Goal: Task Accomplishment & Management: Use online tool/utility

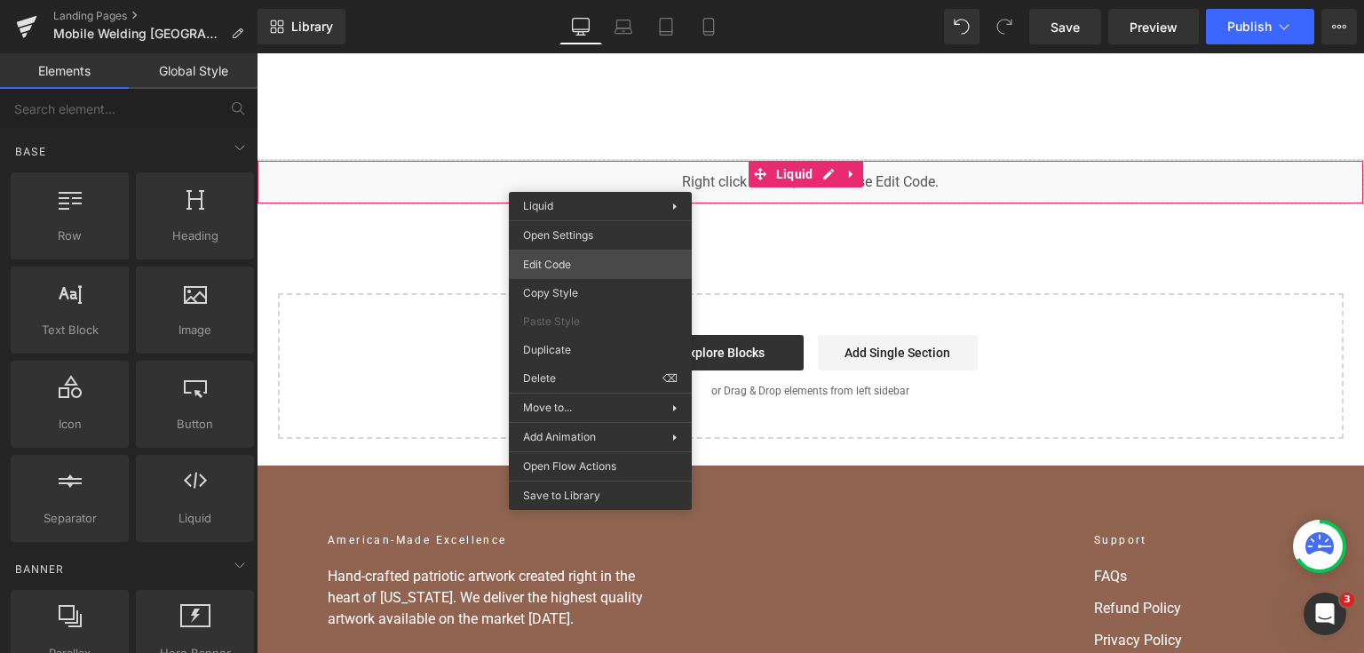
click at [594, 0] on div "You are previewing how the will restyle your page. You can not edit Elements in…" at bounding box center [682, 0] width 1364 height 0
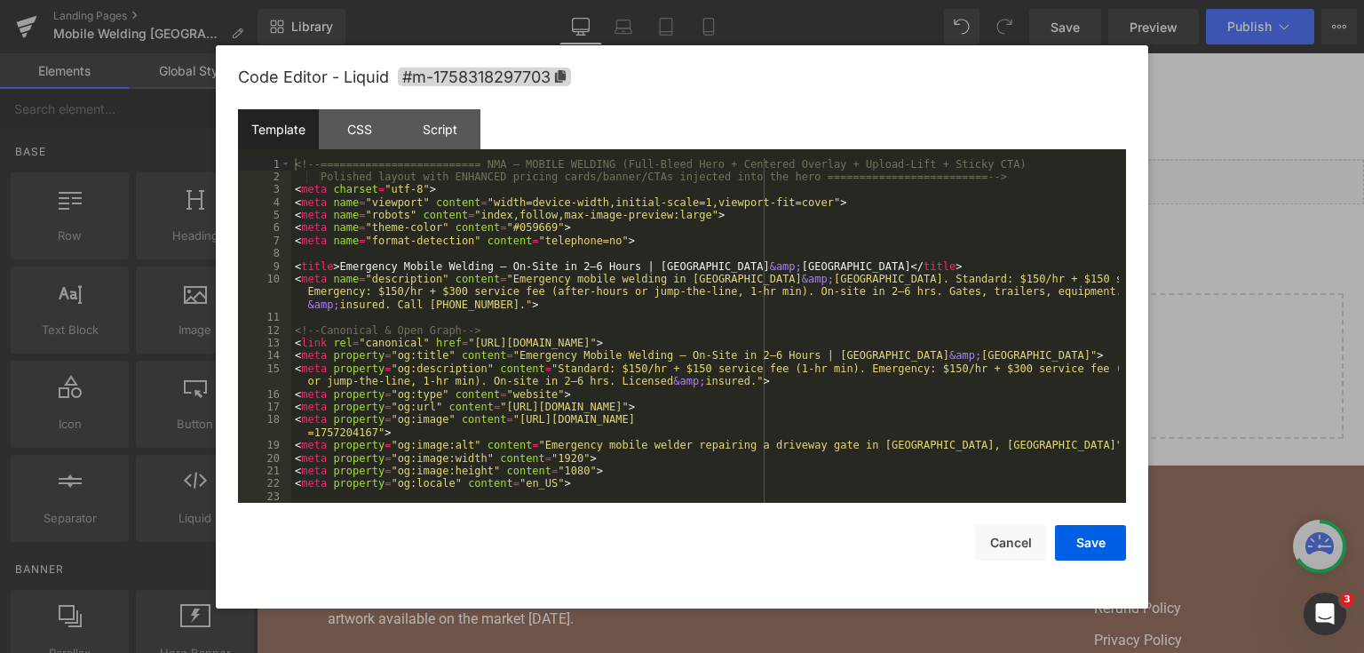
click at [740, 291] on div "<!-- ========================= NMA — MOBILE WELDING (Full-Bleed Hero + Centered…" at bounding box center [704, 343] width 827 height 371
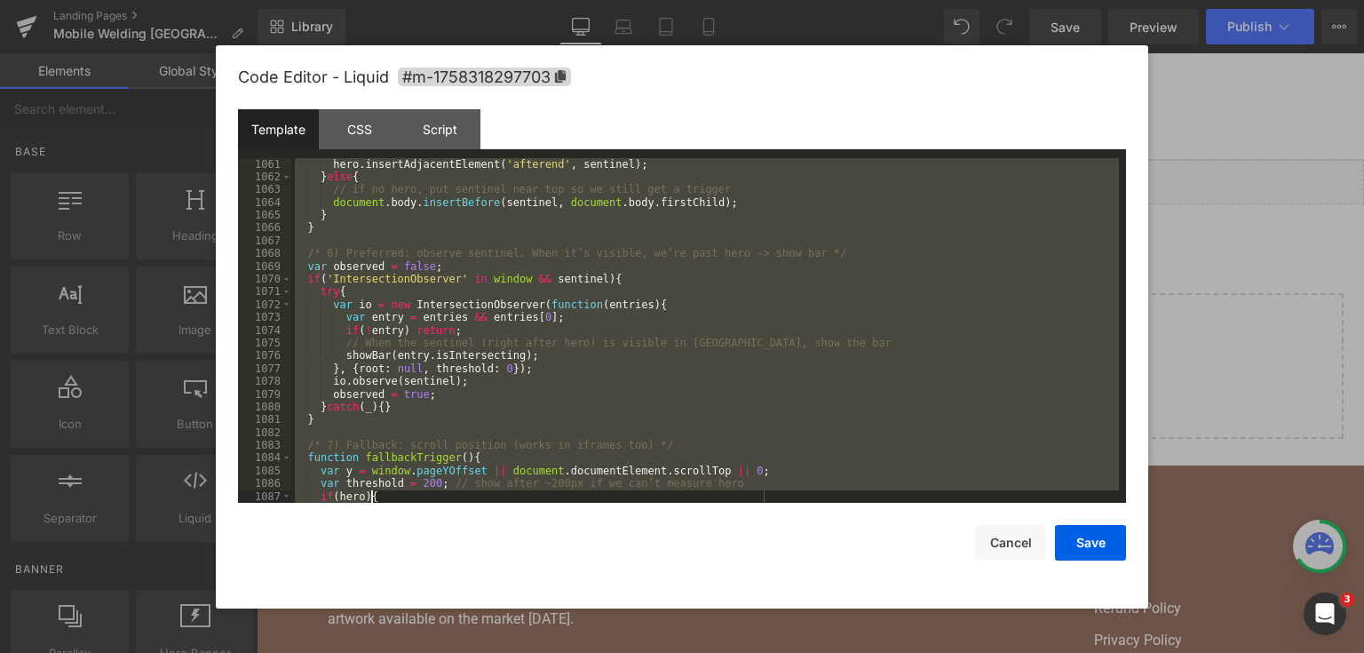
scroll to position [16197, 0]
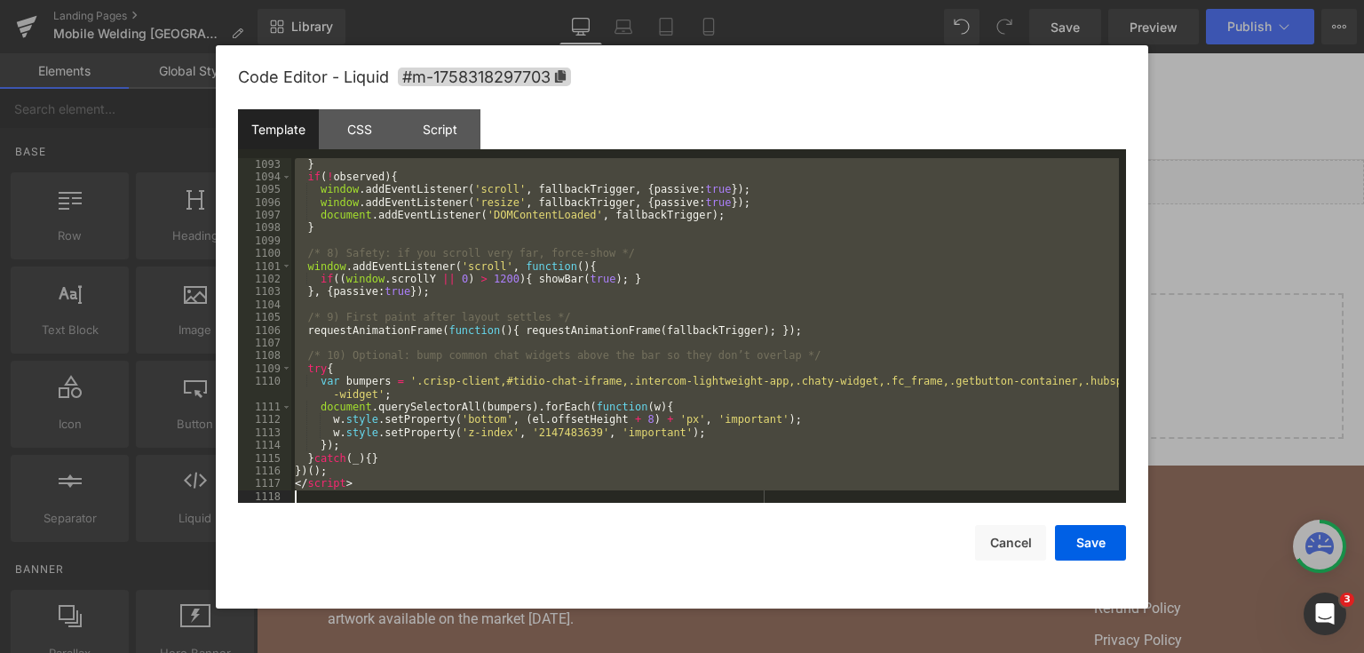
drag, startPoint x: 294, startPoint y: 366, endPoint x: 526, endPoint y: 570, distance: 309.5
click at [526, 570] on div "Code Editor - Liquid #m-1758318297703 Template CSS Script Data 1093 1094 1095 1…" at bounding box center [682, 326] width 888 height 563
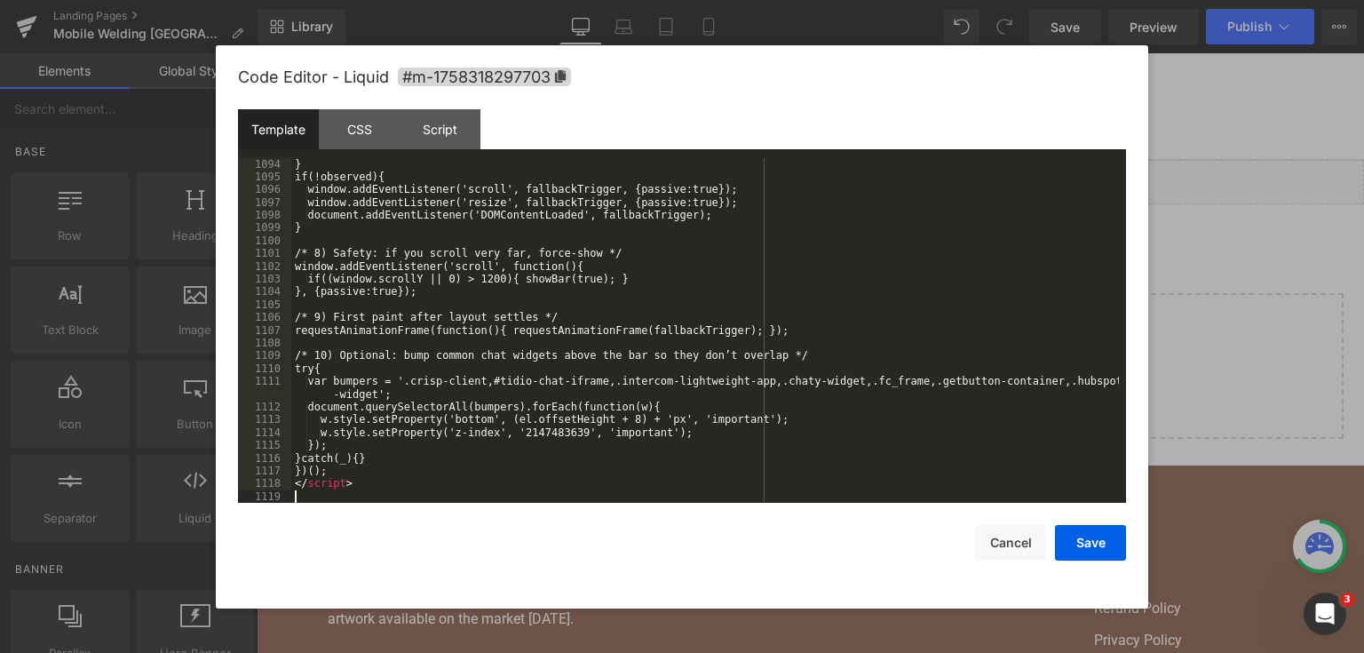
scroll to position [16210, 0]
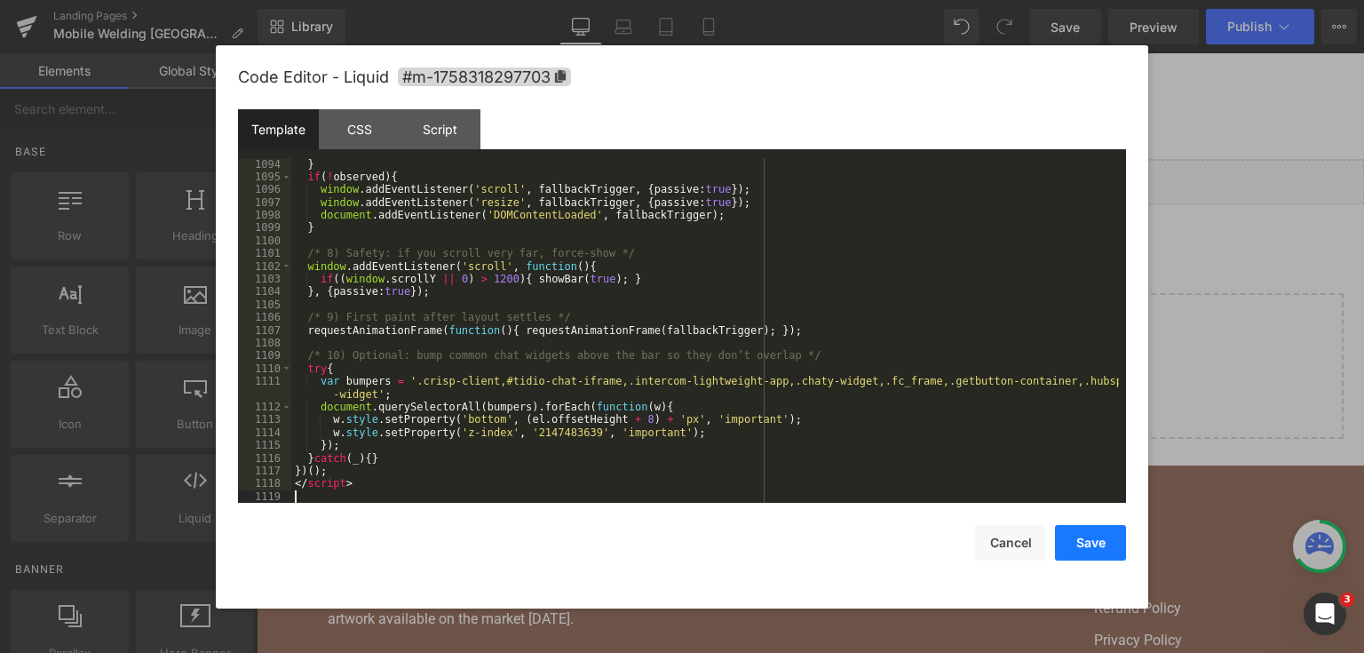
click at [1088, 536] on button "Save" at bounding box center [1090, 543] width 71 height 36
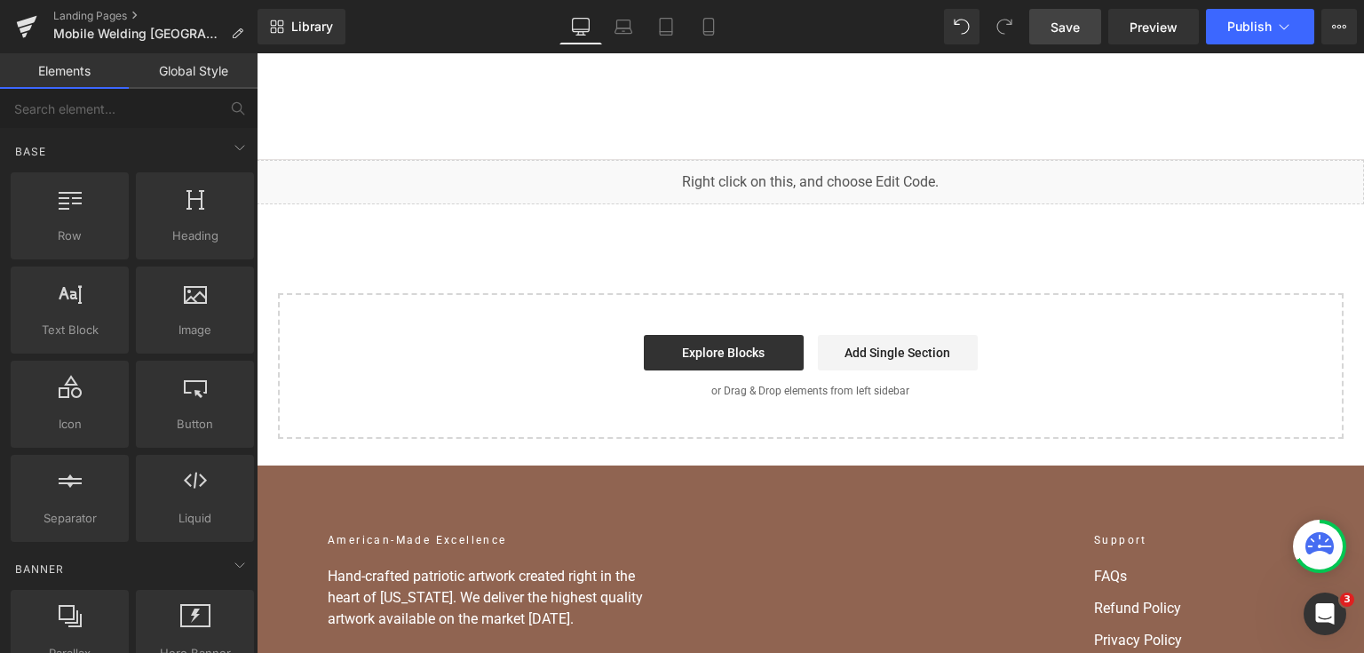
click at [1078, 19] on span "Save" at bounding box center [1064, 27] width 29 height 19
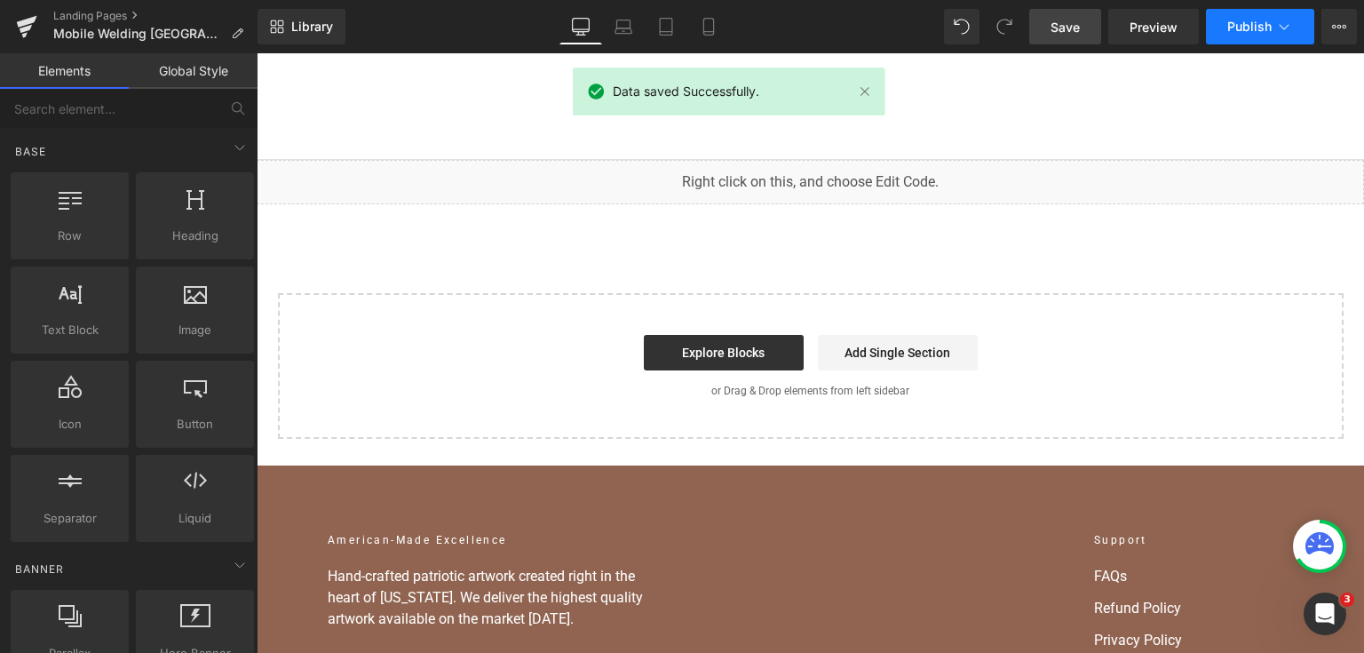
click at [1245, 17] on button "Publish" at bounding box center [1260, 27] width 108 height 36
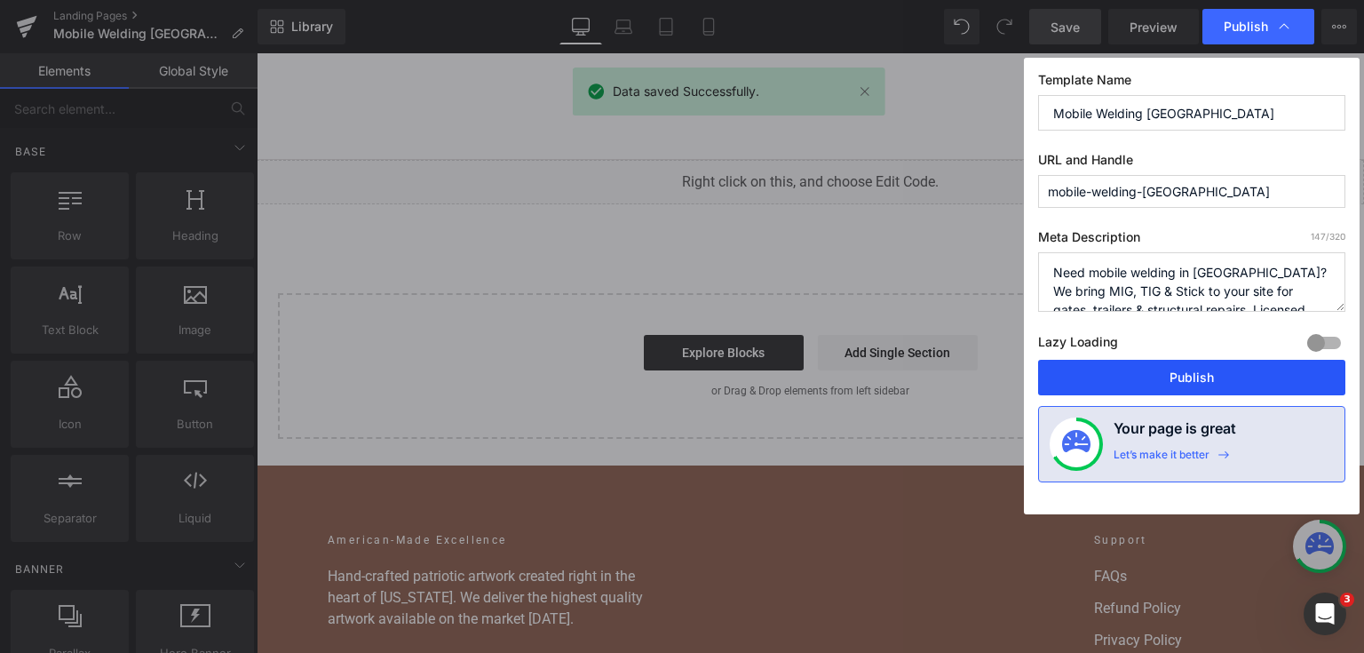
click at [1229, 372] on button "Publish" at bounding box center [1191, 378] width 307 height 36
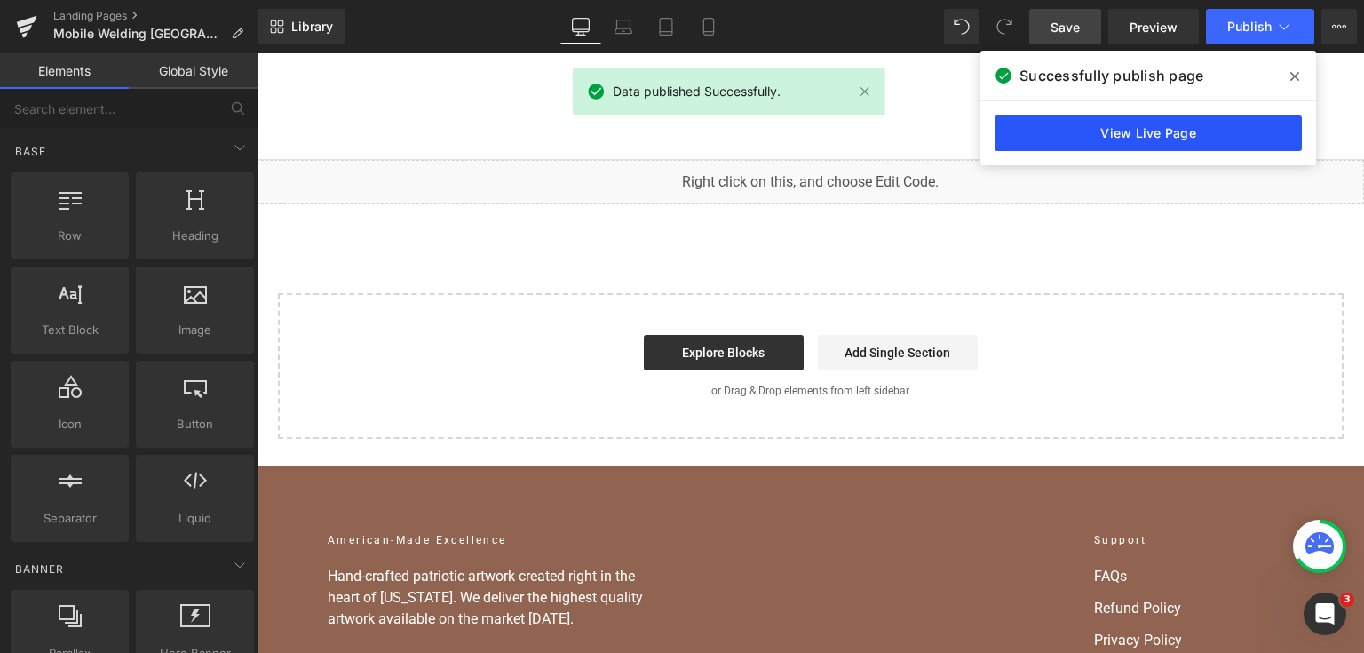
click at [1172, 129] on link "View Live Page" at bounding box center [1147, 133] width 307 height 36
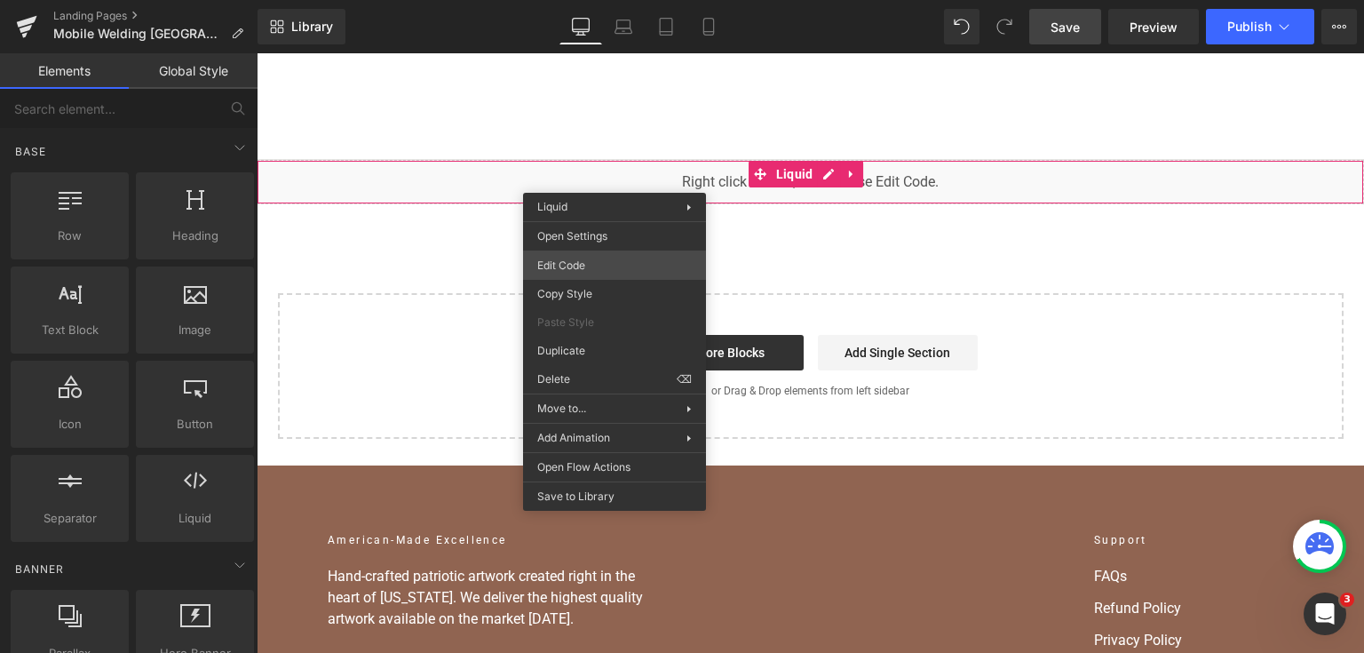
click at [618, 0] on div "You are previewing how the will restyle your page. You can not edit Elements in…" at bounding box center [682, 0] width 1364 height 0
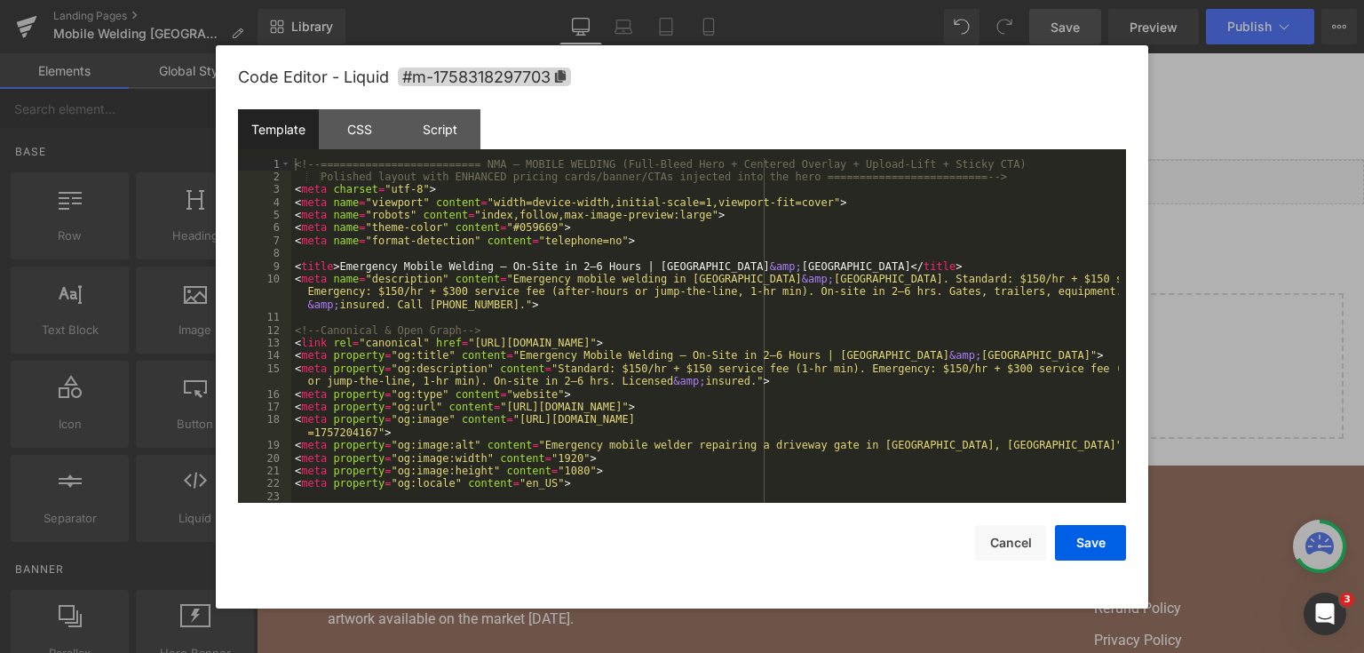
click at [618, 273] on pre "1 2 3 4 5 6 7 8 9 10 11 12 13 14 15 16 17 18 19 20 21 22 23 24 <!-- ===========…" at bounding box center [682, 330] width 888 height 345
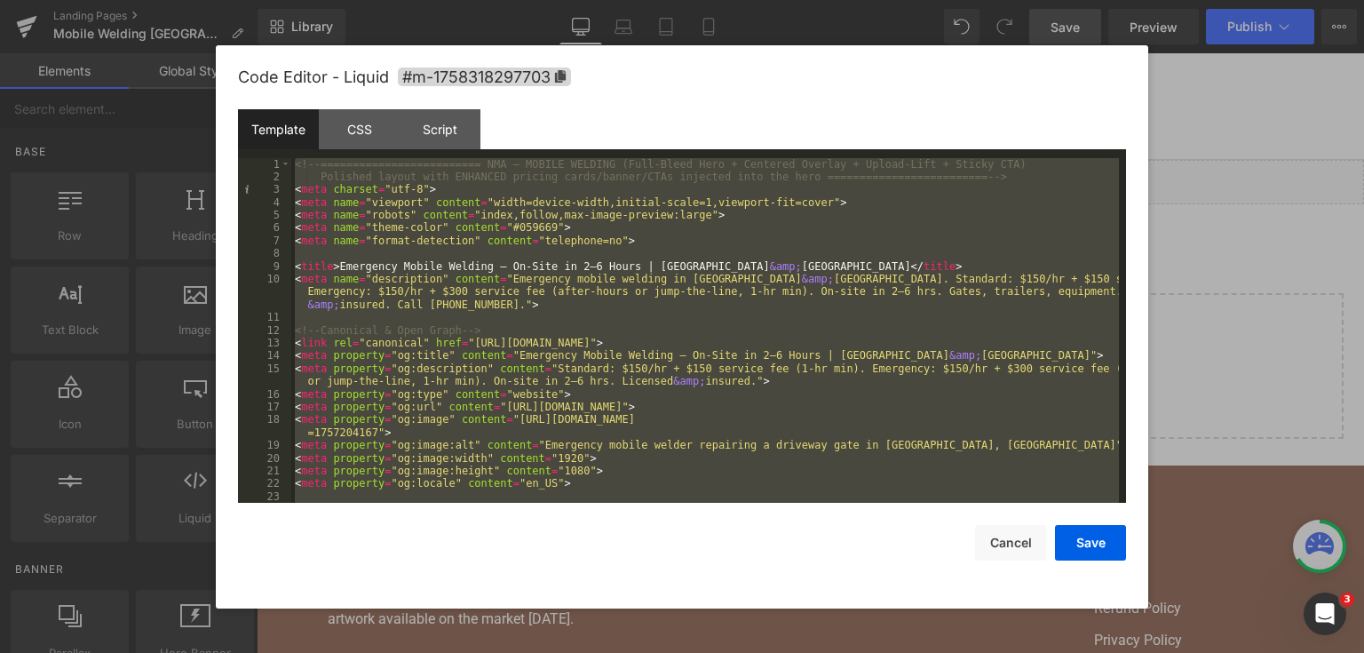
click at [645, 358] on div "<!-- ========================= NMA — MOBILE WELDING (Full-Bleed Hero + Centered…" at bounding box center [704, 330] width 827 height 345
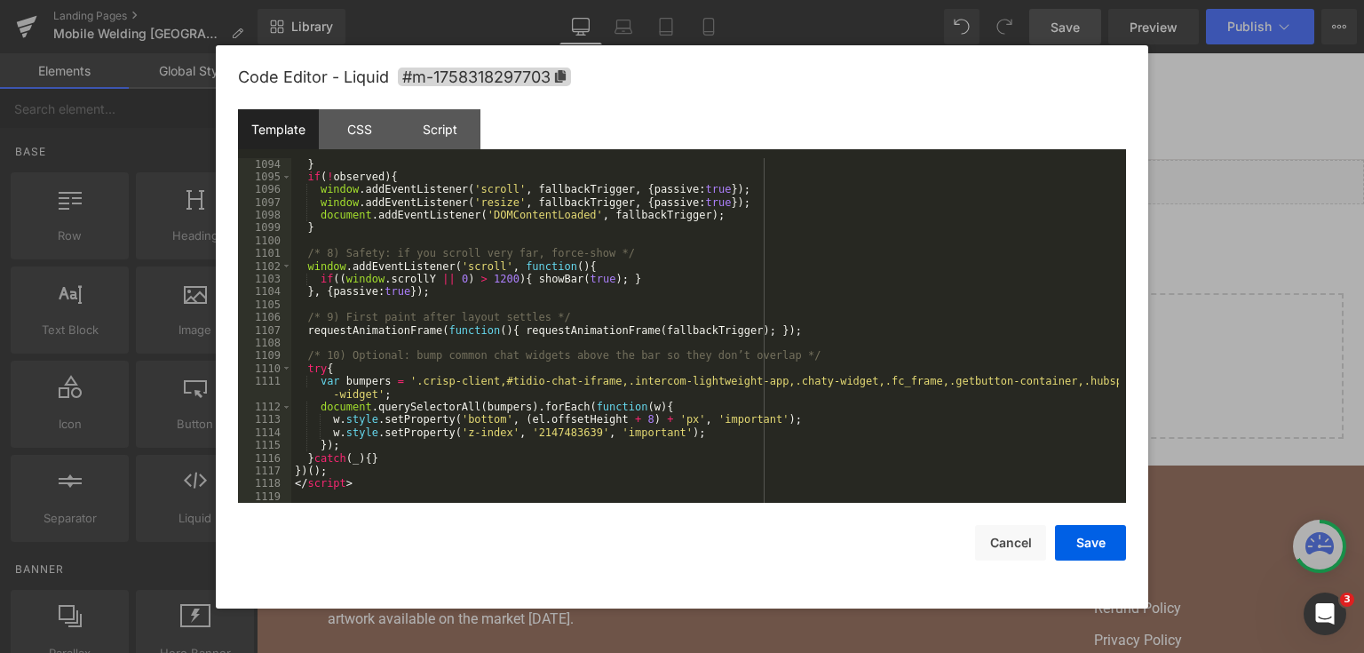
click at [536, 344] on div "showBar (( window . scrollY || y ) >= threshold ) ; } if ( ! observed ) { windo…" at bounding box center [704, 330] width 827 height 371
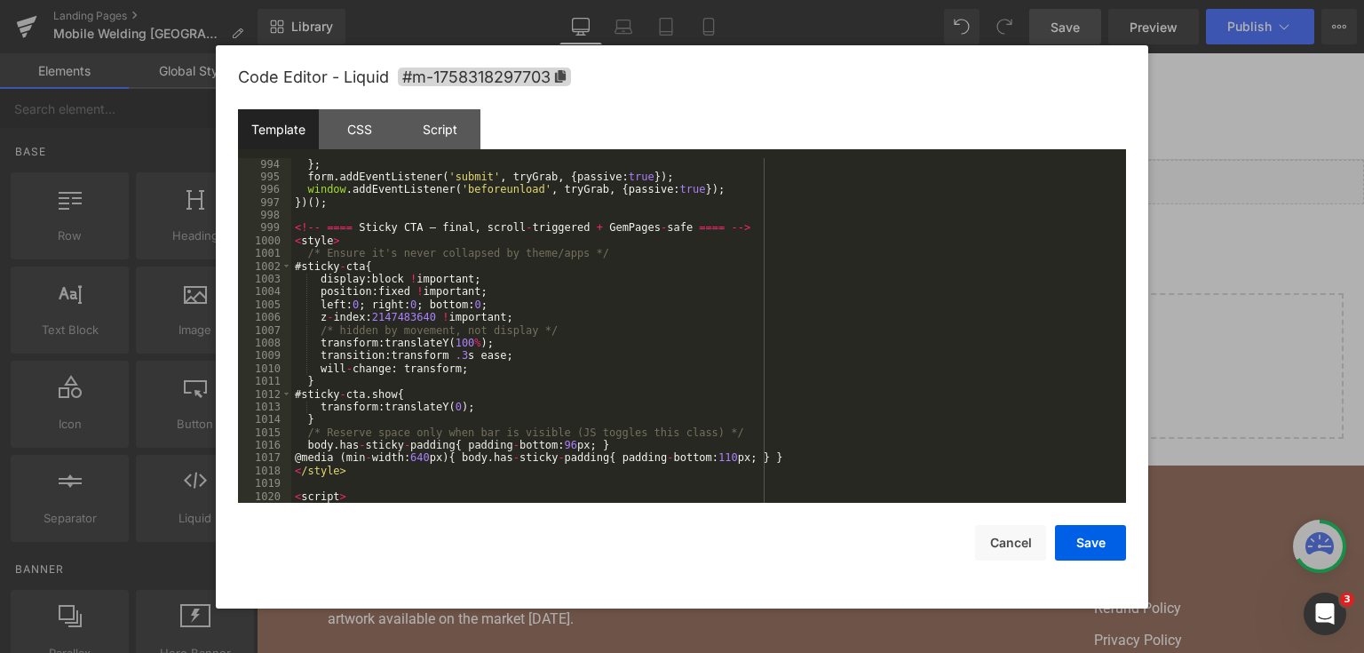
scroll to position [14847, 0]
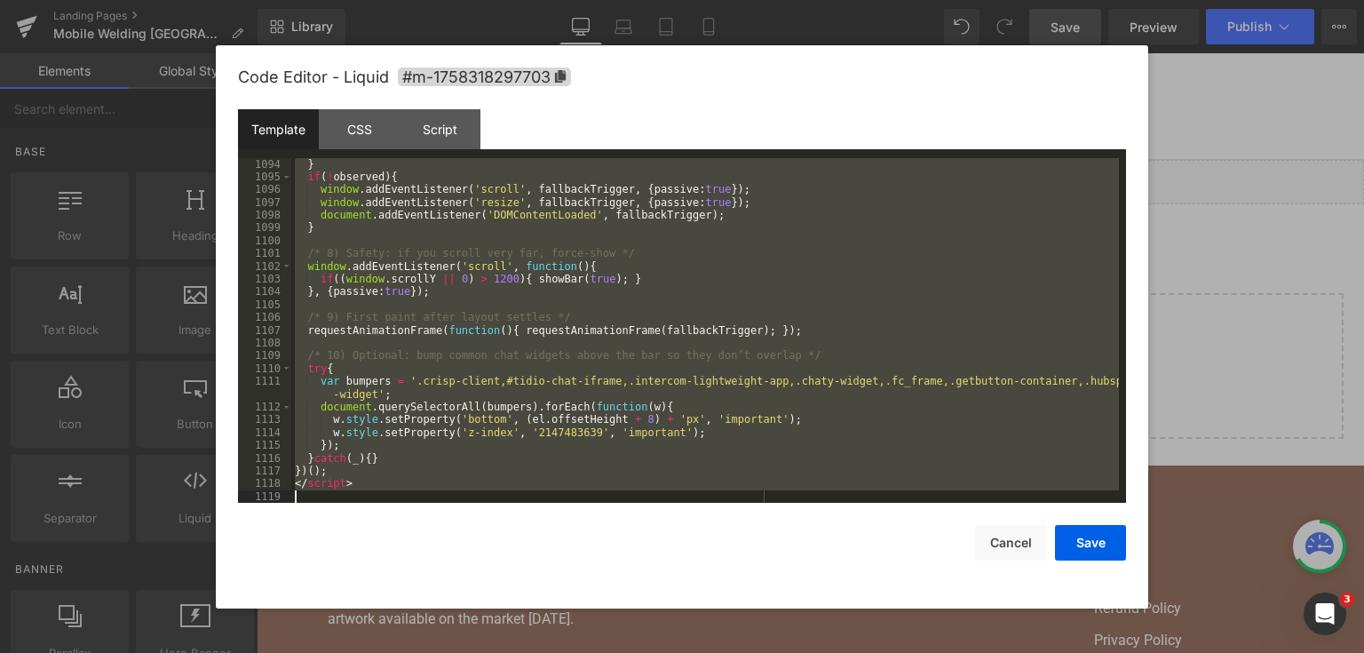
drag, startPoint x: 295, startPoint y: 312, endPoint x: 523, endPoint y: 566, distance: 342.0
click at [523, 566] on div "Code Editor - Liquid #m-1758318297703 Template CSS Script Data 1094 1095 1096 1…" at bounding box center [682, 326] width 888 height 563
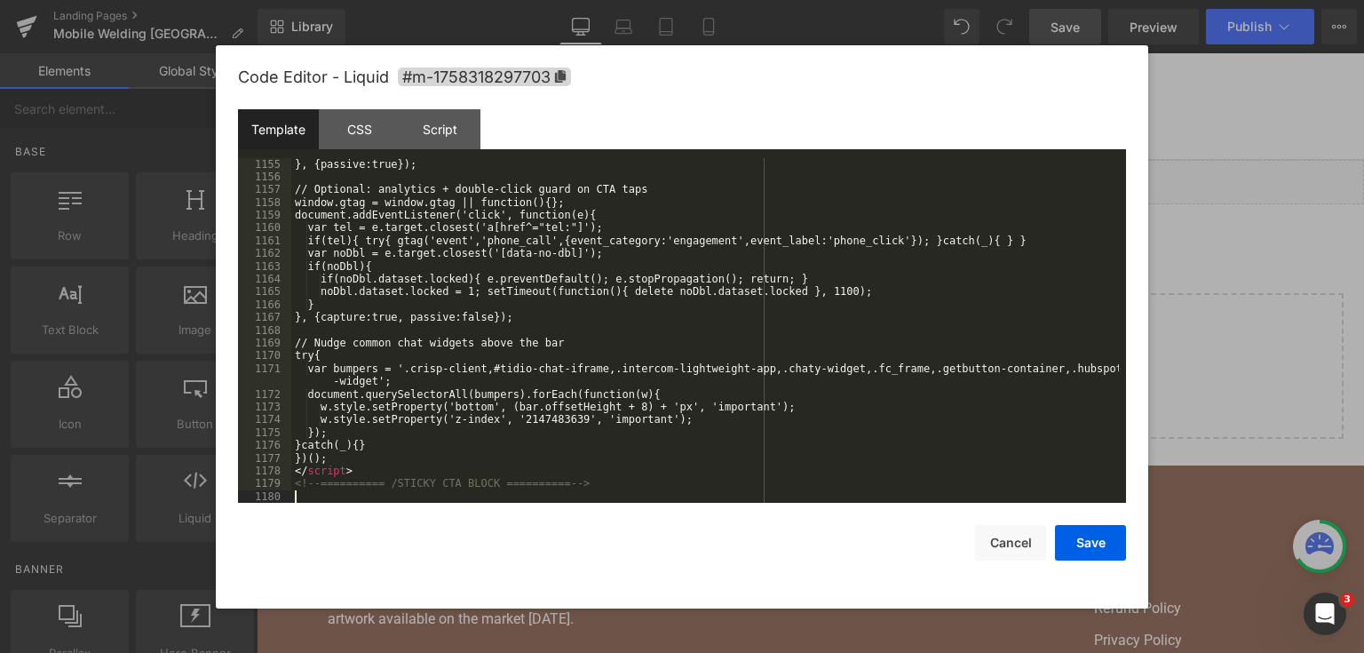
scroll to position [17015, 0]
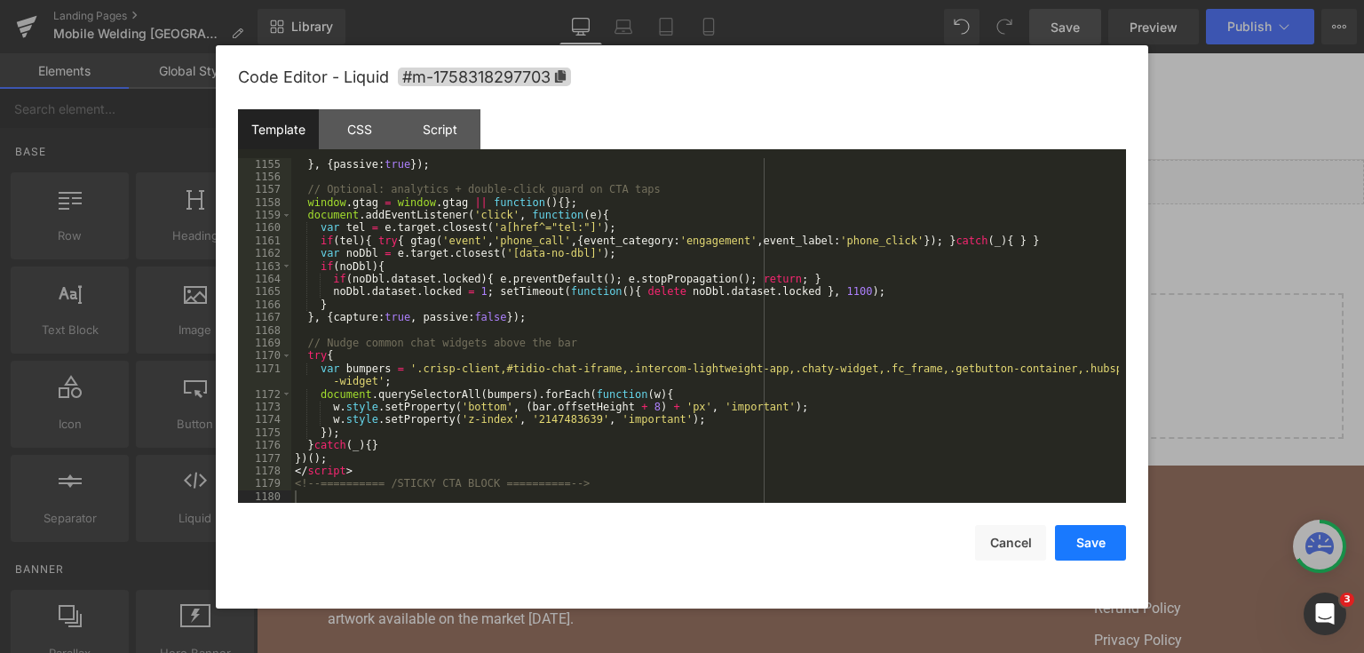
click at [1072, 547] on button "Save" at bounding box center [1090, 543] width 71 height 36
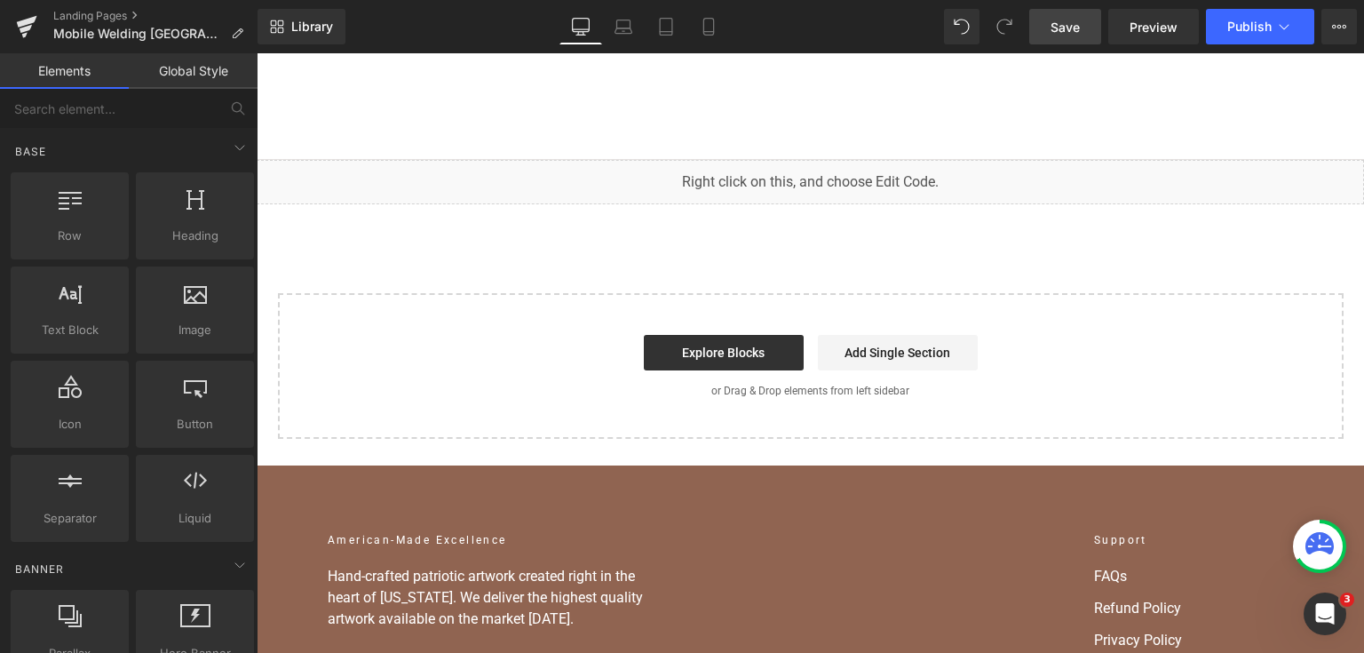
click at [1045, 31] on link "Save" at bounding box center [1065, 27] width 72 height 36
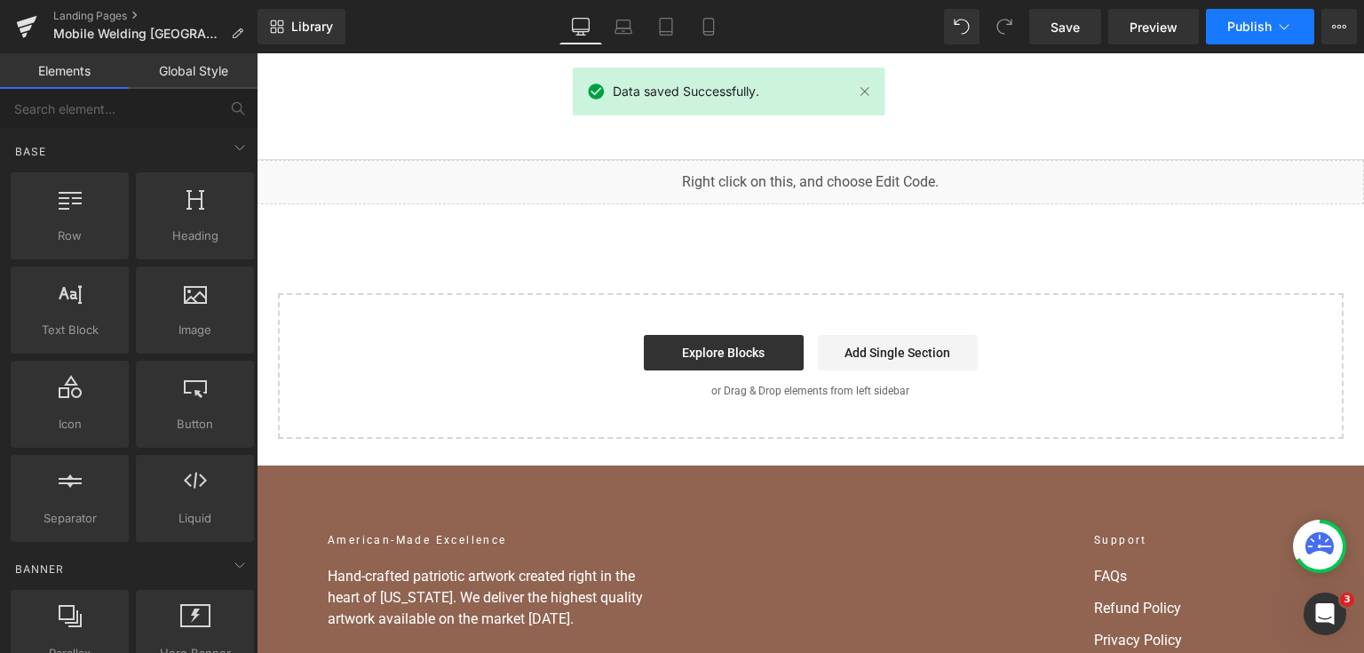
click at [1261, 20] on span "Publish" at bounding box center [1249, 27] width 44 height 14
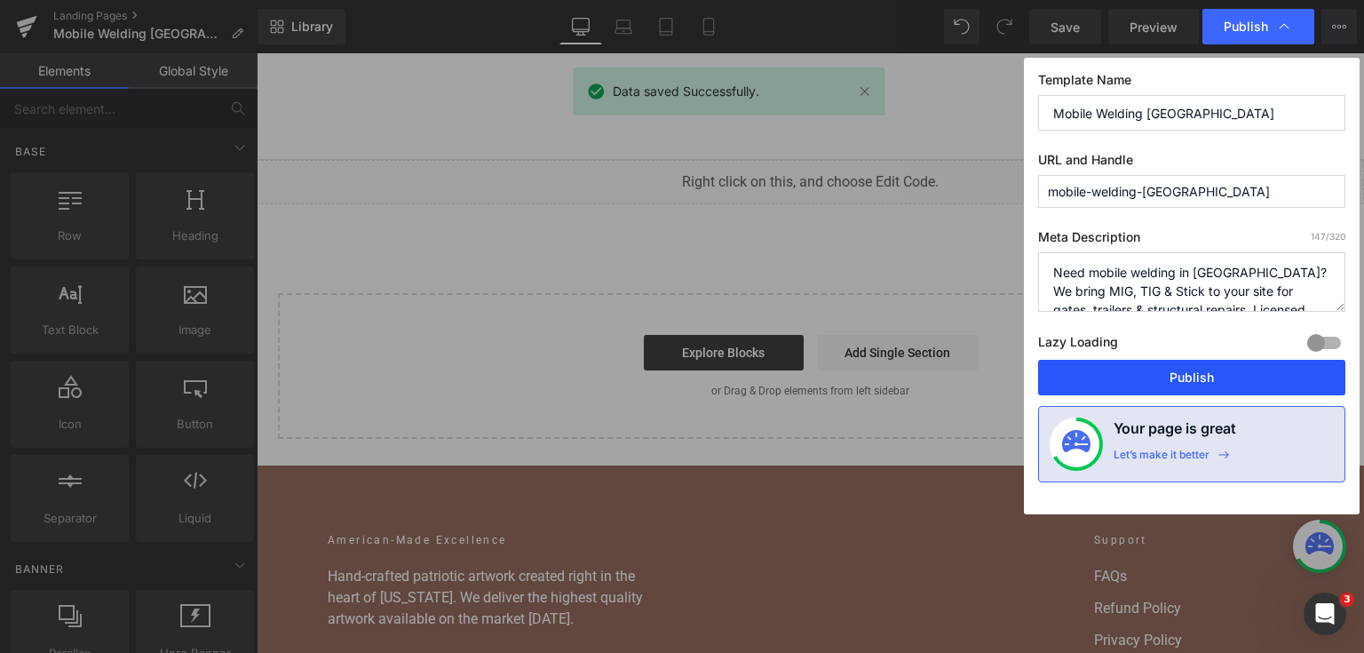
click at [1178, 360] on button "Publish" at bounding box center [1191, 378] width 307 height 36
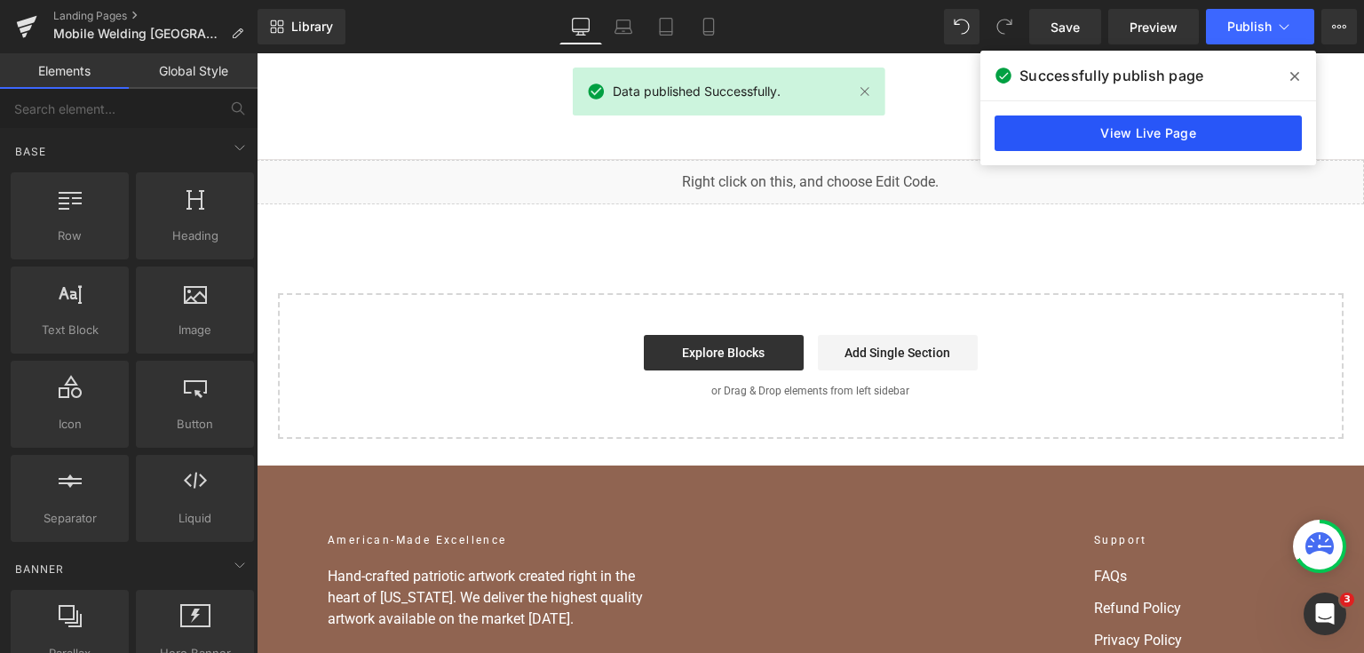
click at [1091, 145] on link "View Live Page" at bounding box center [1147, 133] width 307 height 36
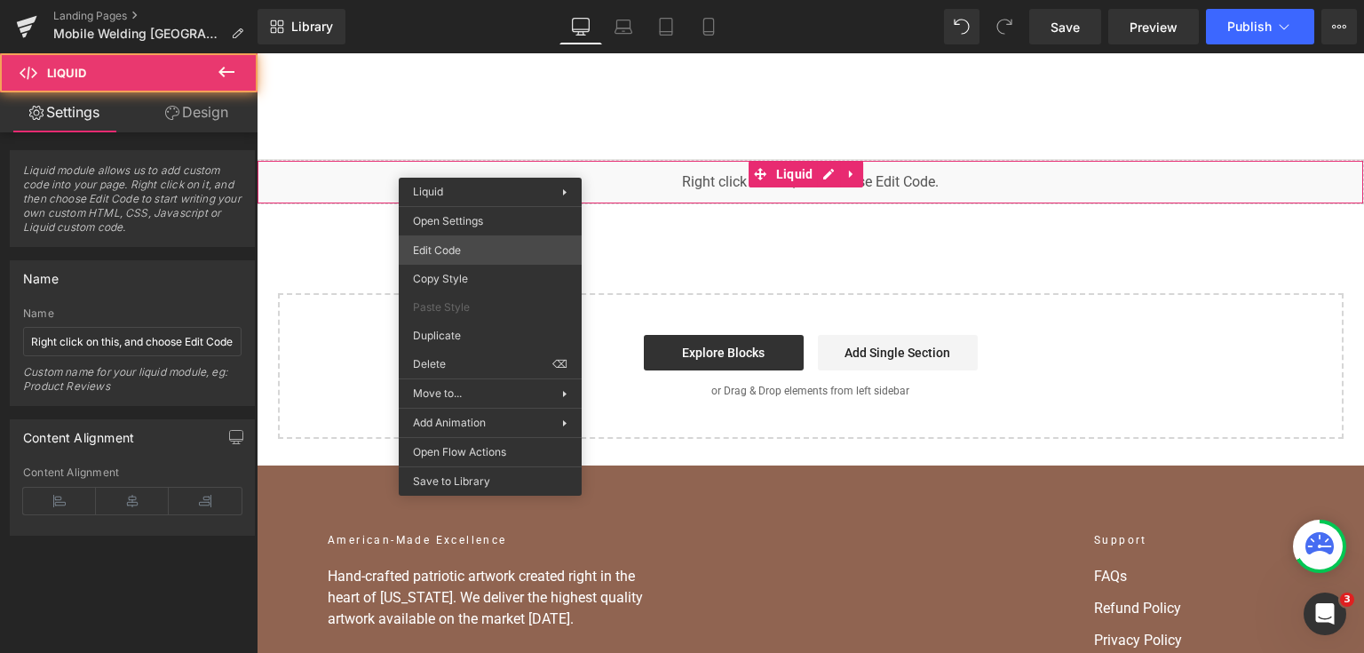
click at [480, 0] on div "You are previewing how the will restyle your page. You can not edit Elements in…" at bounding box center [682, 0] width 1364 height 0
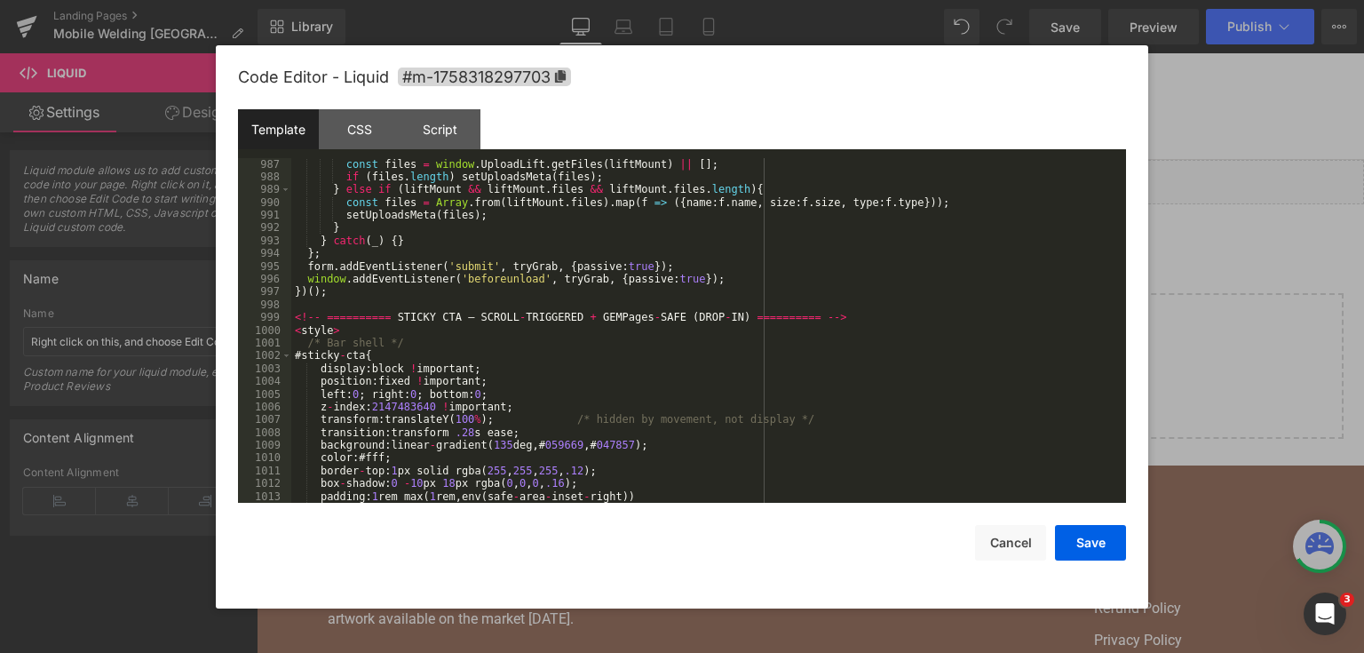
scroll to position [14799, 0]
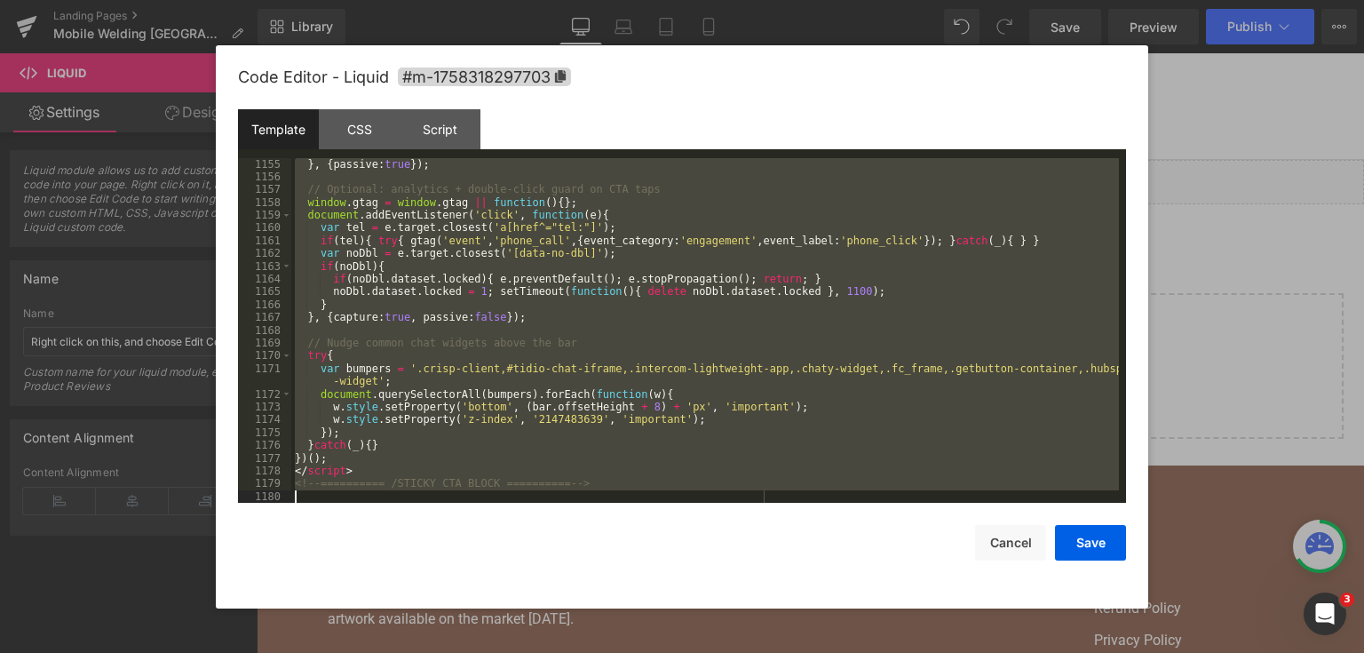
drag, startPoint x: 296, startPoint y: 359, endPoint x: 451, endPoint y: 592, distance: 280.5
click at [451, 592] on div "Code Editor - Liquid #m-1758318297703 Template CSS Script Data 1155 1156 1157 1…" at bounding box center [682, 326] width 888 height 563
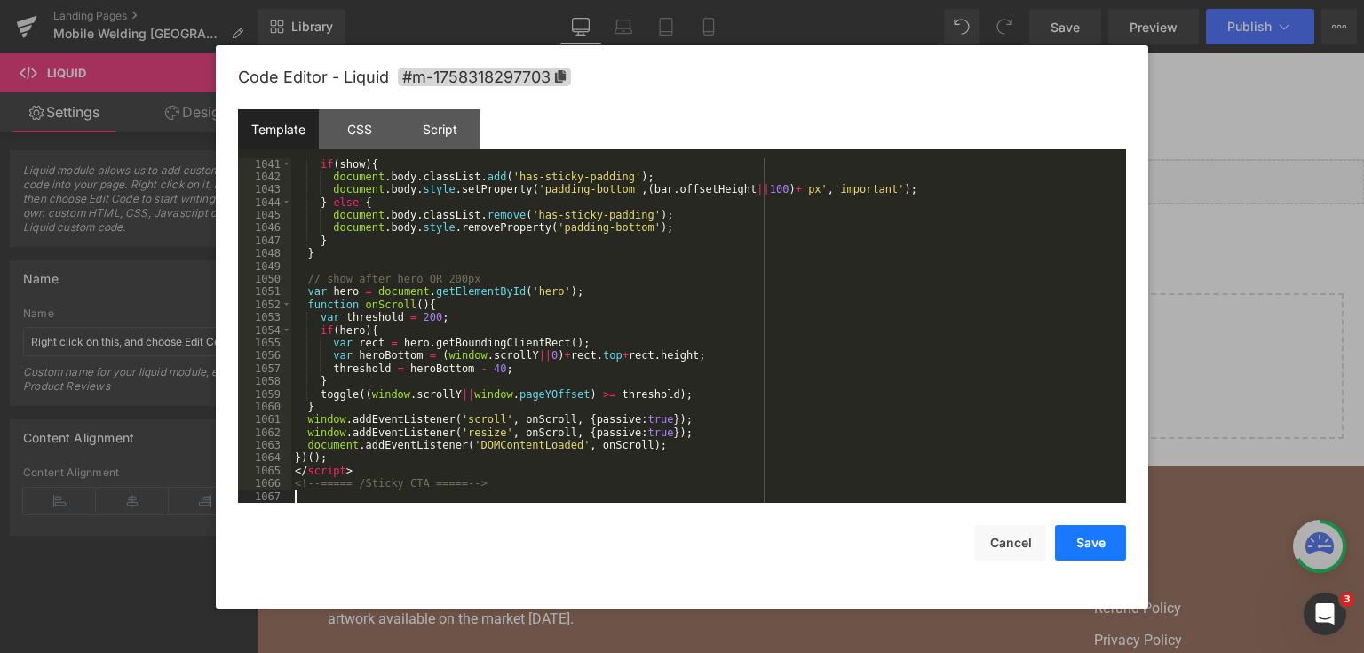
click at [1093, 543] on button "Save" at bounding box center [1090, 543] width 71 height 36
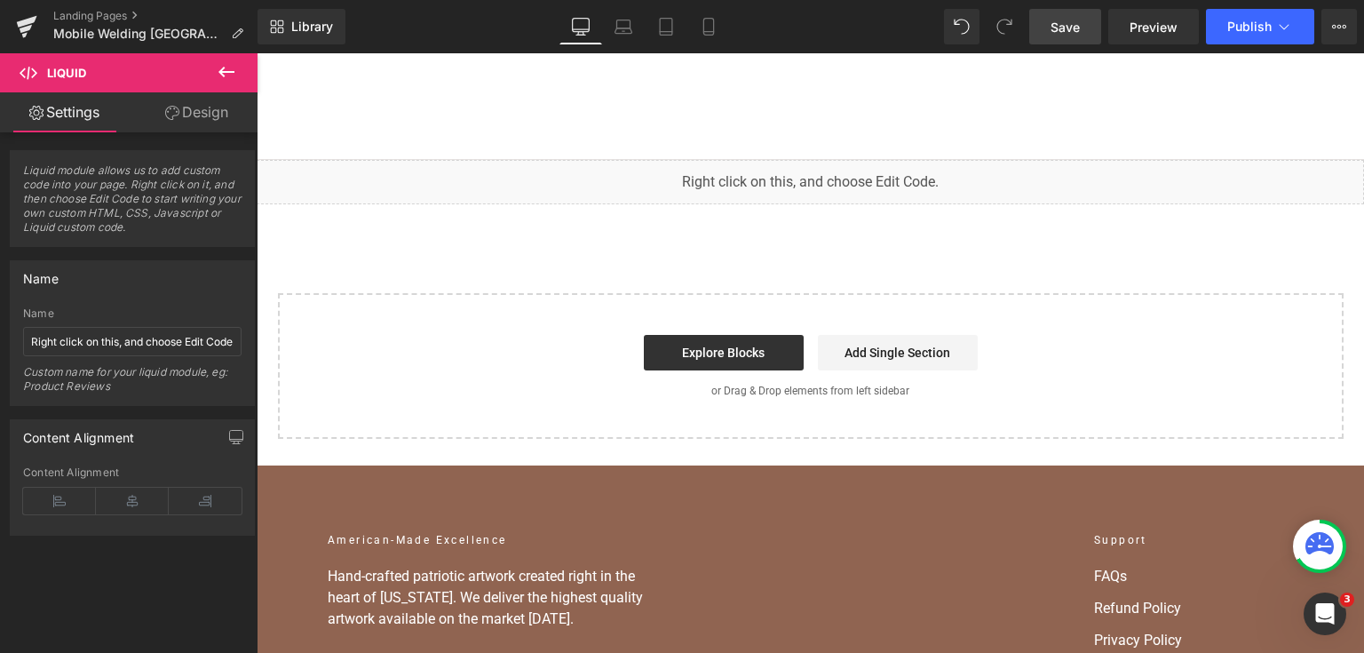
click at [1068, 32] on span "Save" at bounding box center [1064, 27] width 29 height 19
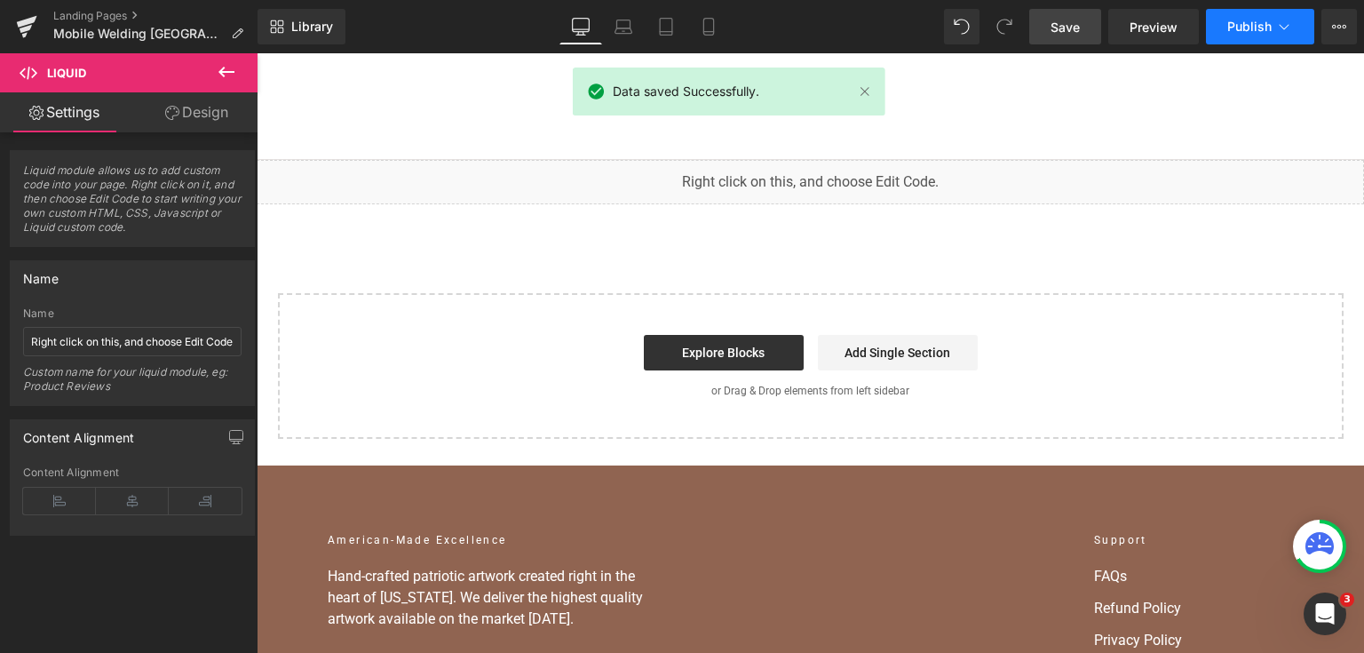
click at [1234, 20] on span "Publish" at bounding box center [1249, 27] width 44 height 14
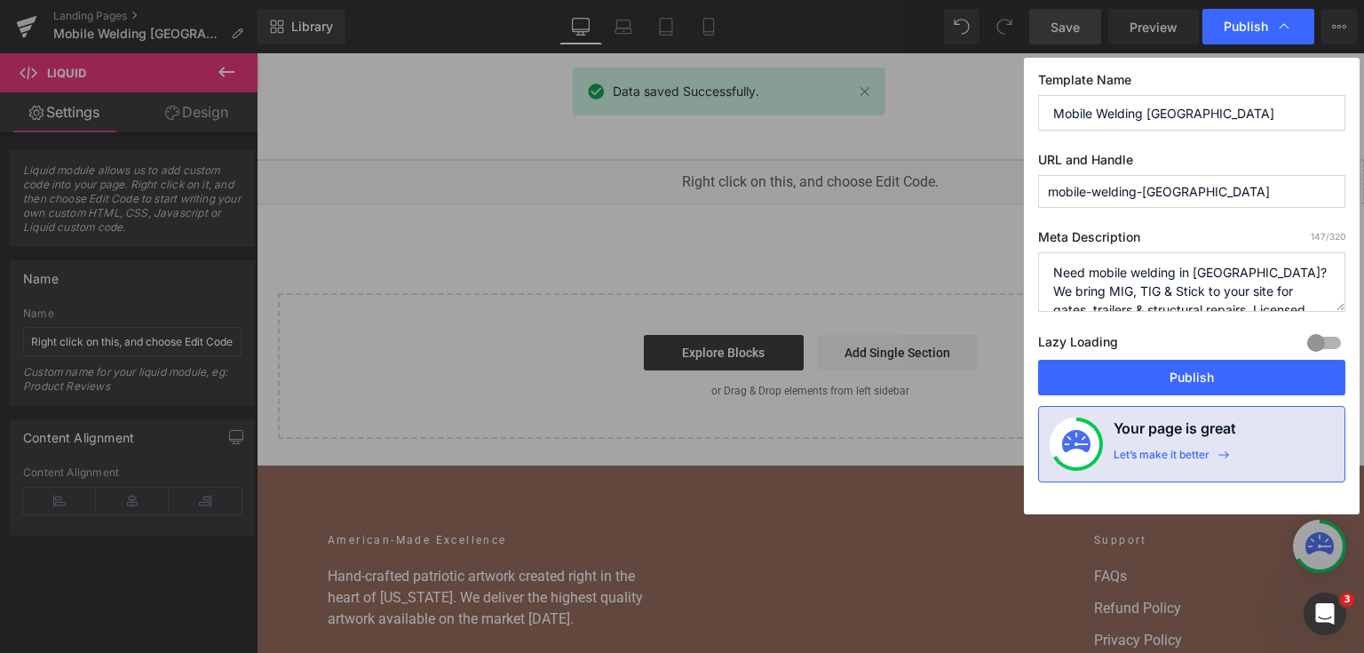
click at [1203, 397] on div "Template Name Mobile Welding [GEOGRAPHIC_DATA] URL and Handle mobile-welding-[G…" at bounding box center [1192, 286] width 336 height 456
click at [1200, 387] on button "Publish" at bounding box center [1191, 378] width 307 height 36
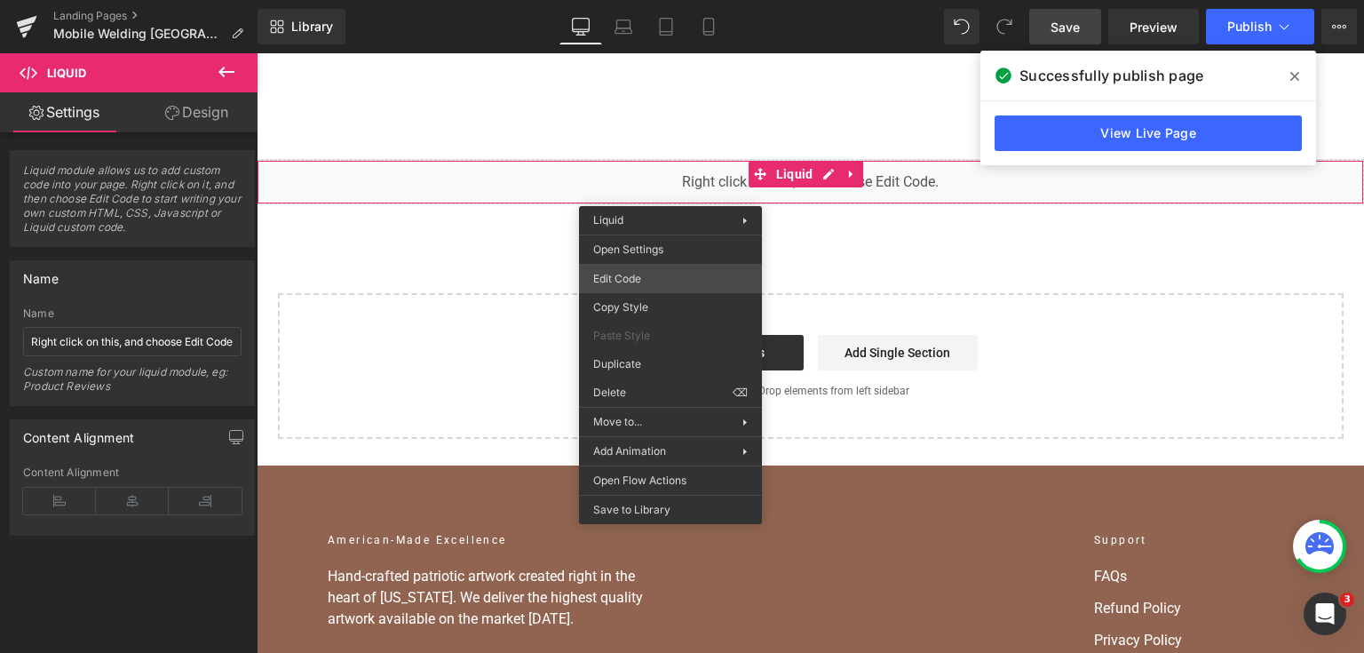
click at [664, 0] on div "You are previewing how the will restyle your page. You can not edit Elements in…" at bounding box center [682, 0] width 1364 height 0
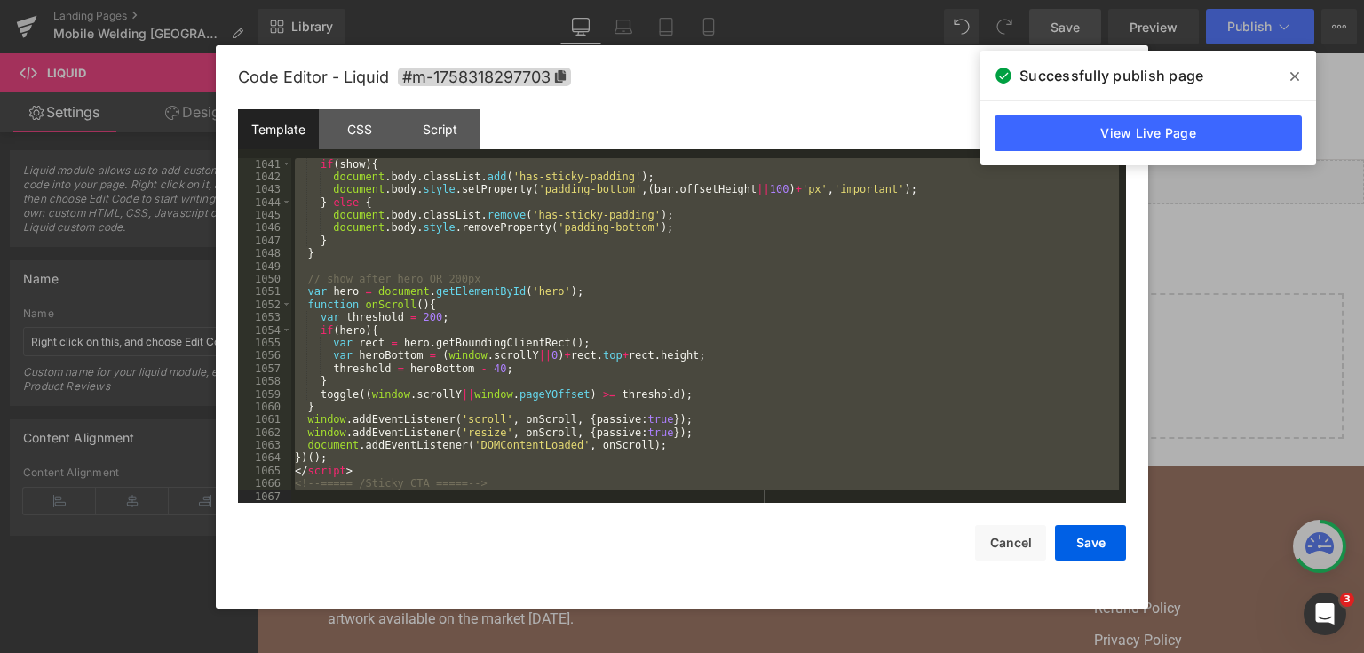
drag, startPoint x: 295, startPoint y: 366, endPoint x: 456, endPoint y: 586, distance: 273.1
click at [456, 586] on div "Code Editor - Liquid #m-1758318297703 Template CSS Script Data 1041 1042 1043 1…" at bounding box center [682, 326] width 888 height 563
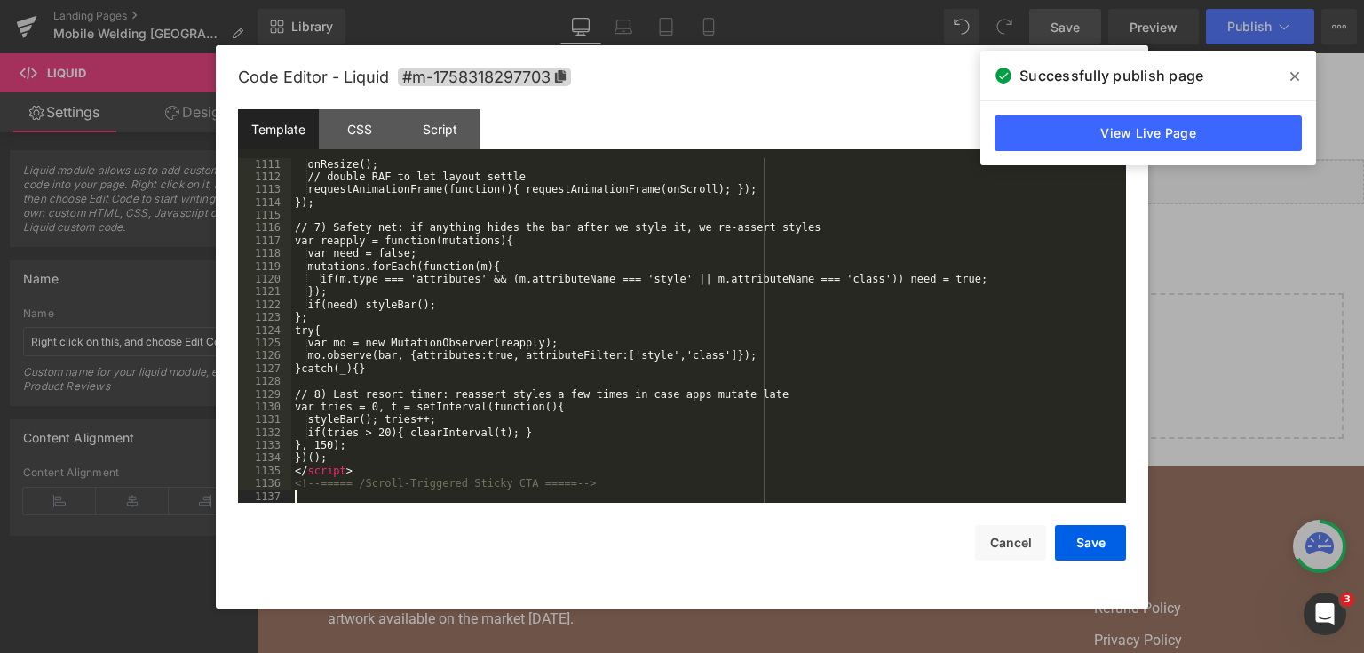
scroll to position [16492, 0]
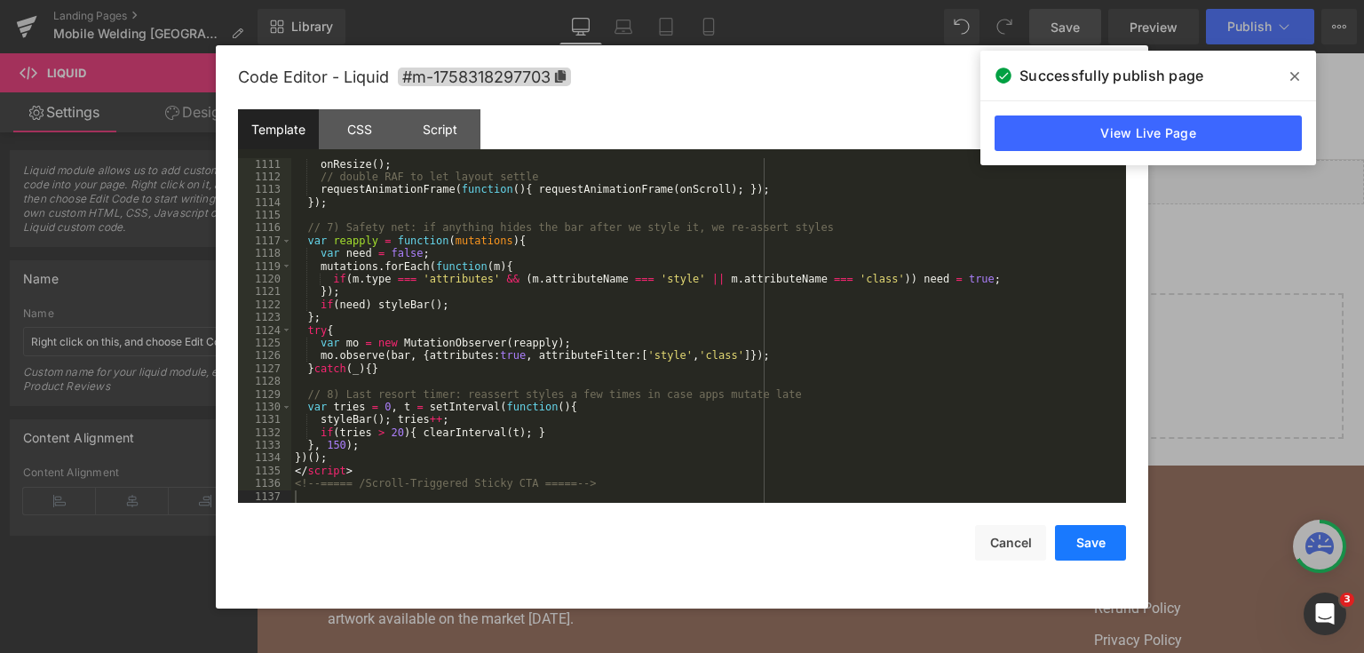
click at [1080, 552] on button "Save" at bounding box center [1090, 543] width 71 height 36
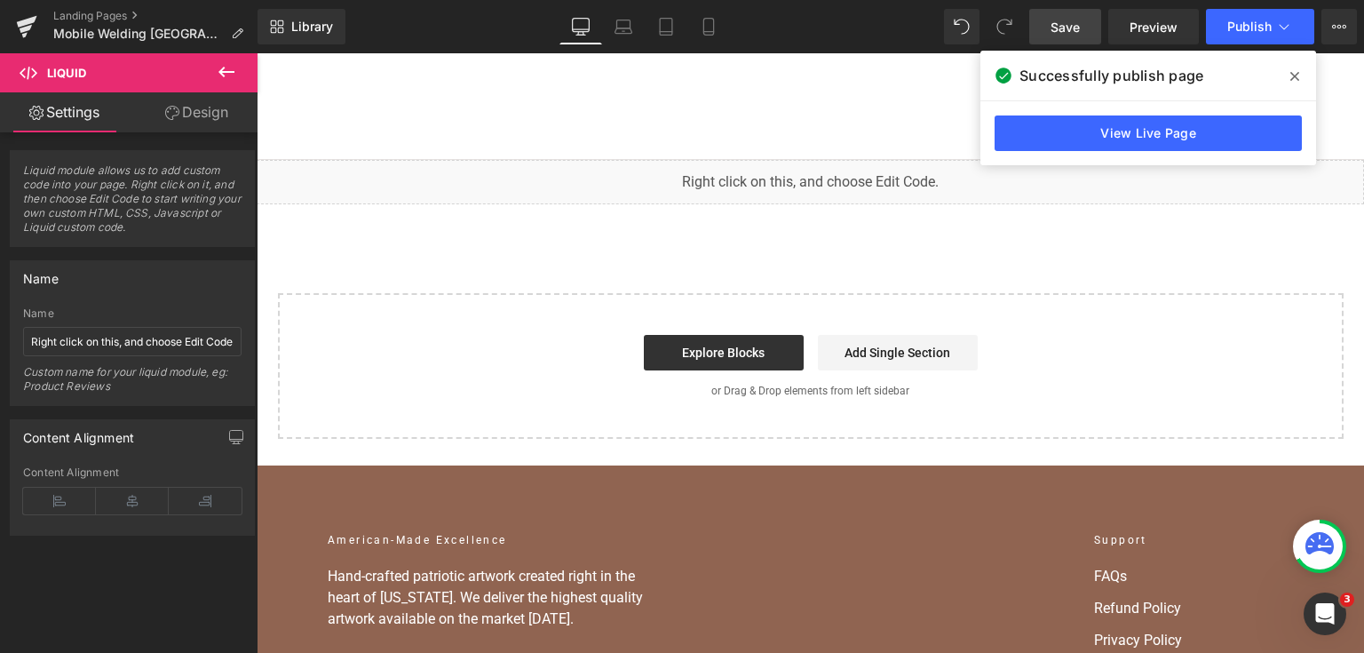
click at [1043, 18] on link "Save" at bounding box center [1065, 27] width 72 height 36
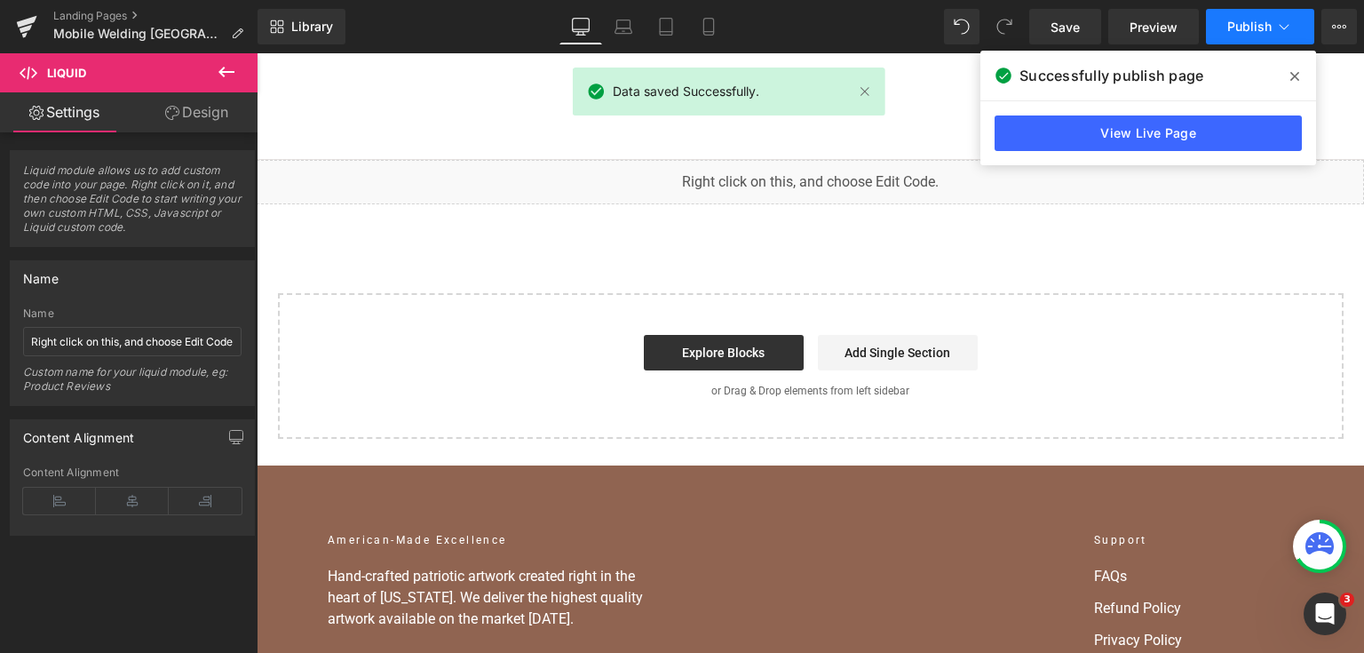
click at [1236, 29] on span "Publish" at bounding box center [1249, 27] width 44 height 14
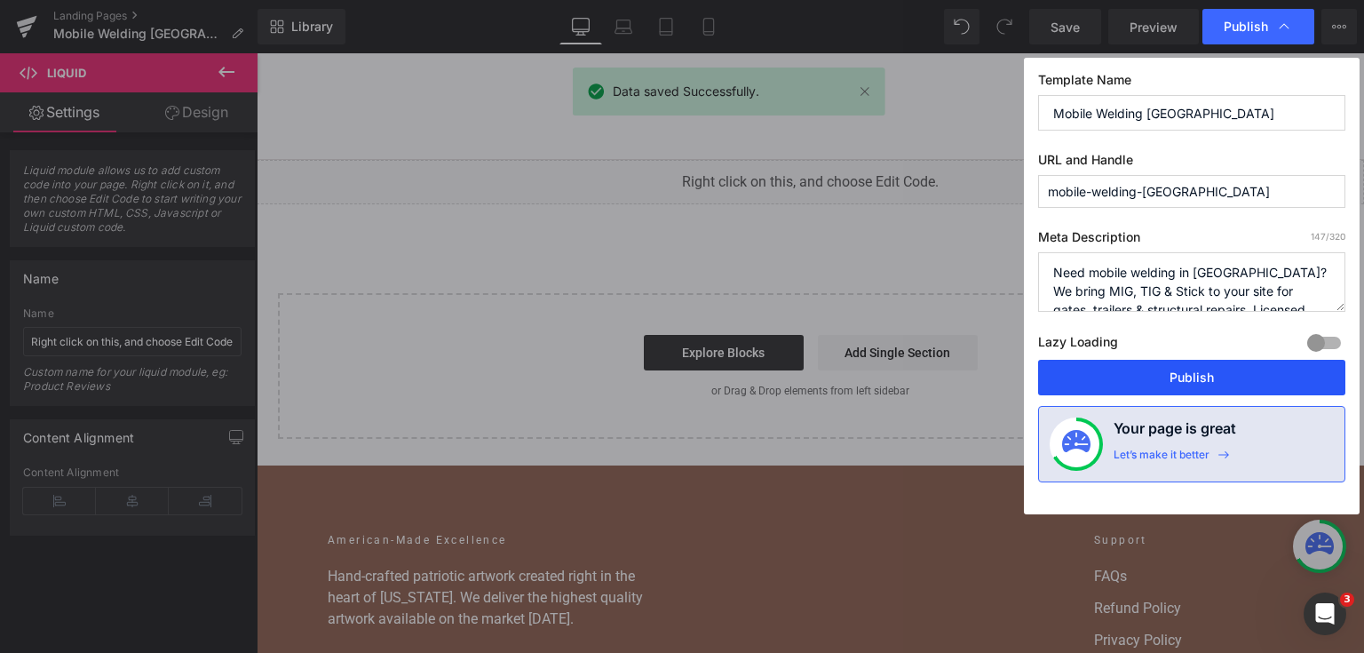
click at [1175, 379] on button "Publish" at bounding box center [1191, 378] width 307 height 36
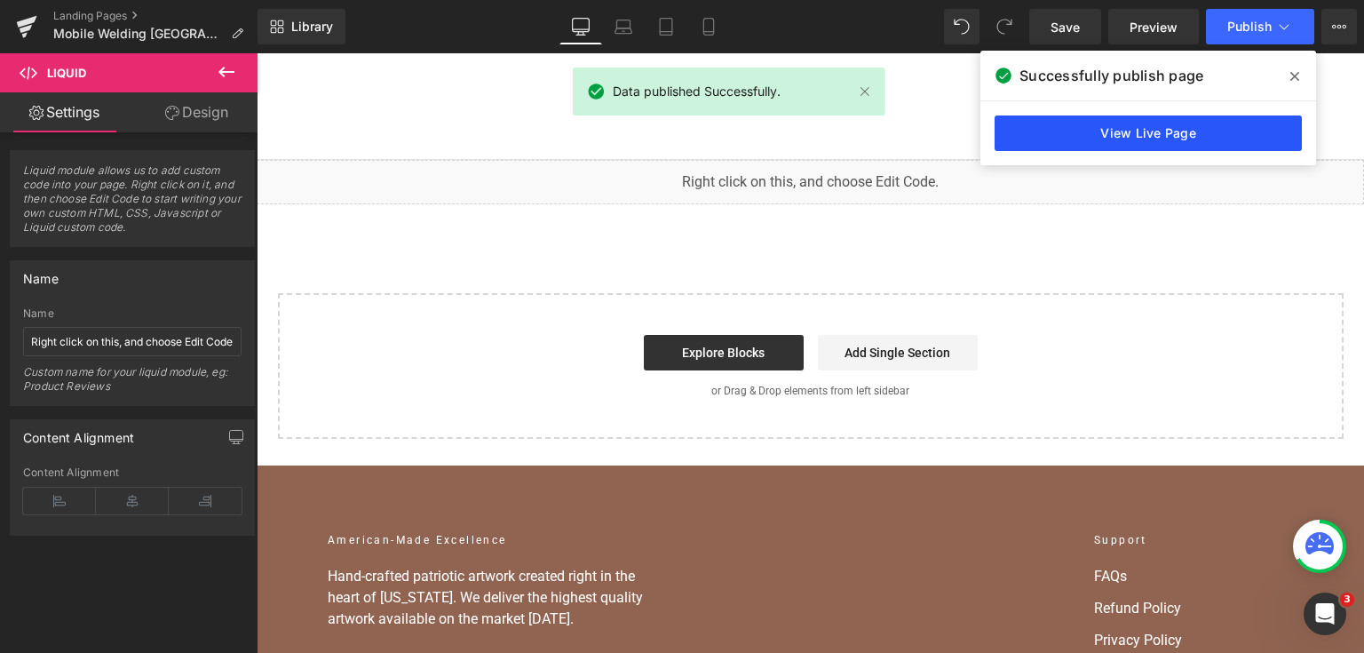
click at [1112, 142] on link "View Live Page" at bounding box center [1147, 133] width 307 height 36
